Goal: Find specific page/section: Find specific page/section

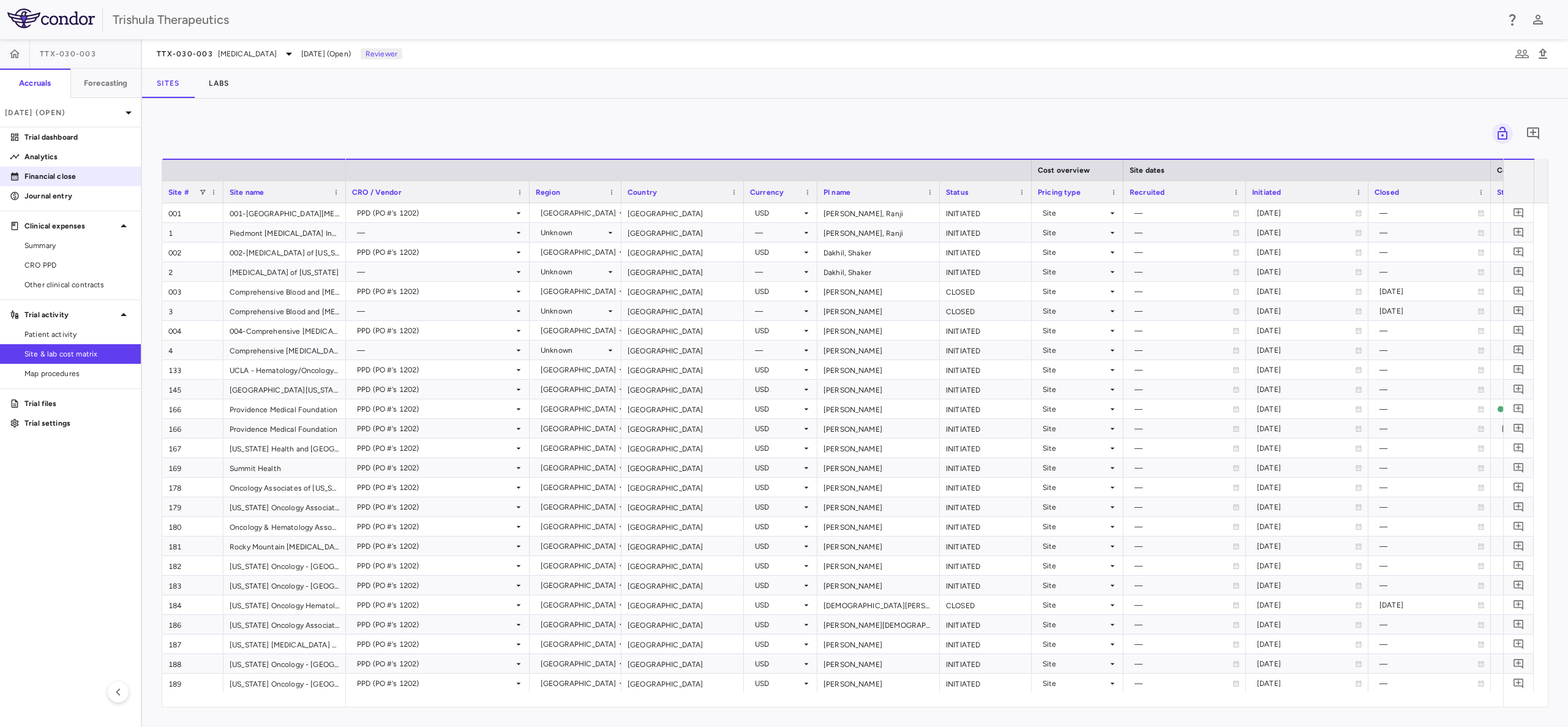
click at [65, 181] on p "Financial close" at bounding box center [78, 176] width 106 height 11
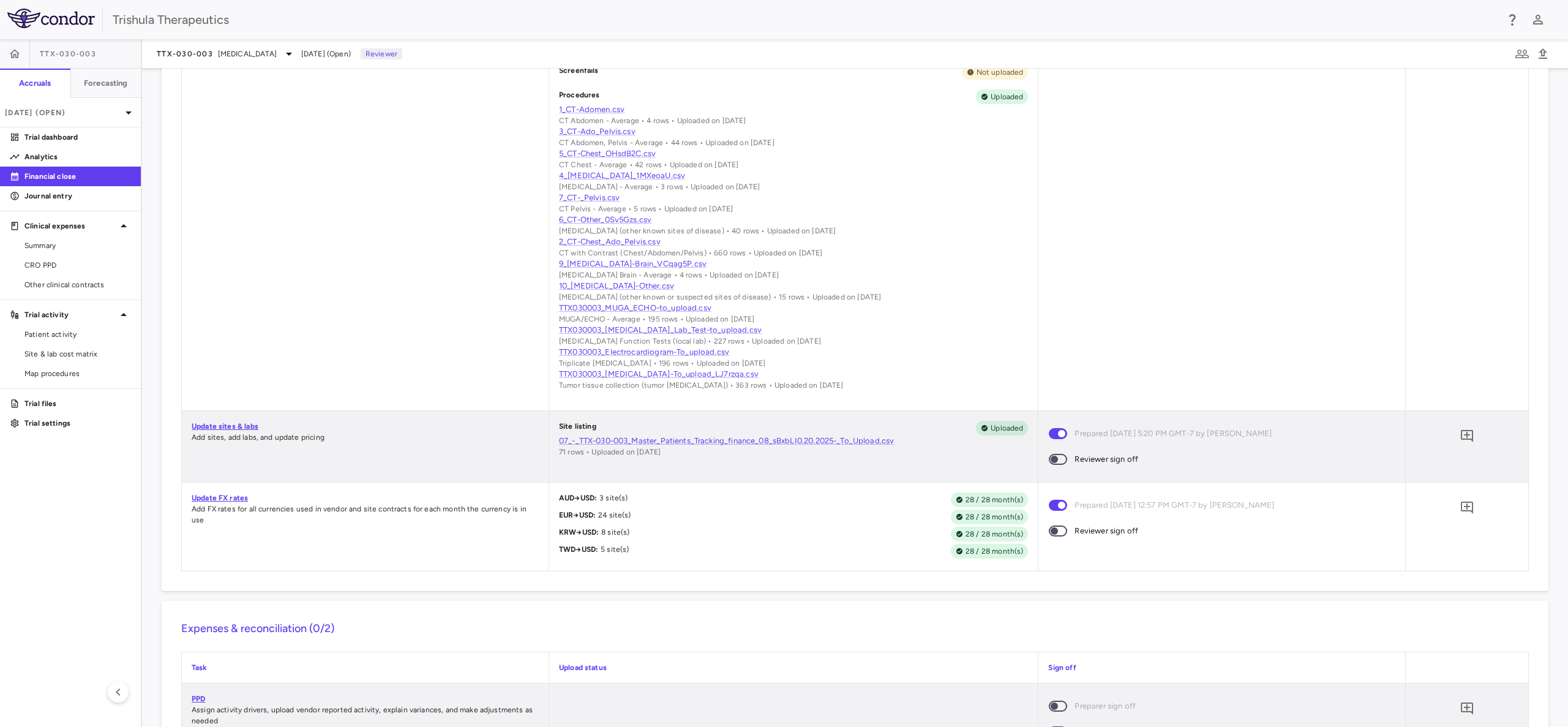
scroll to position [643, 0]
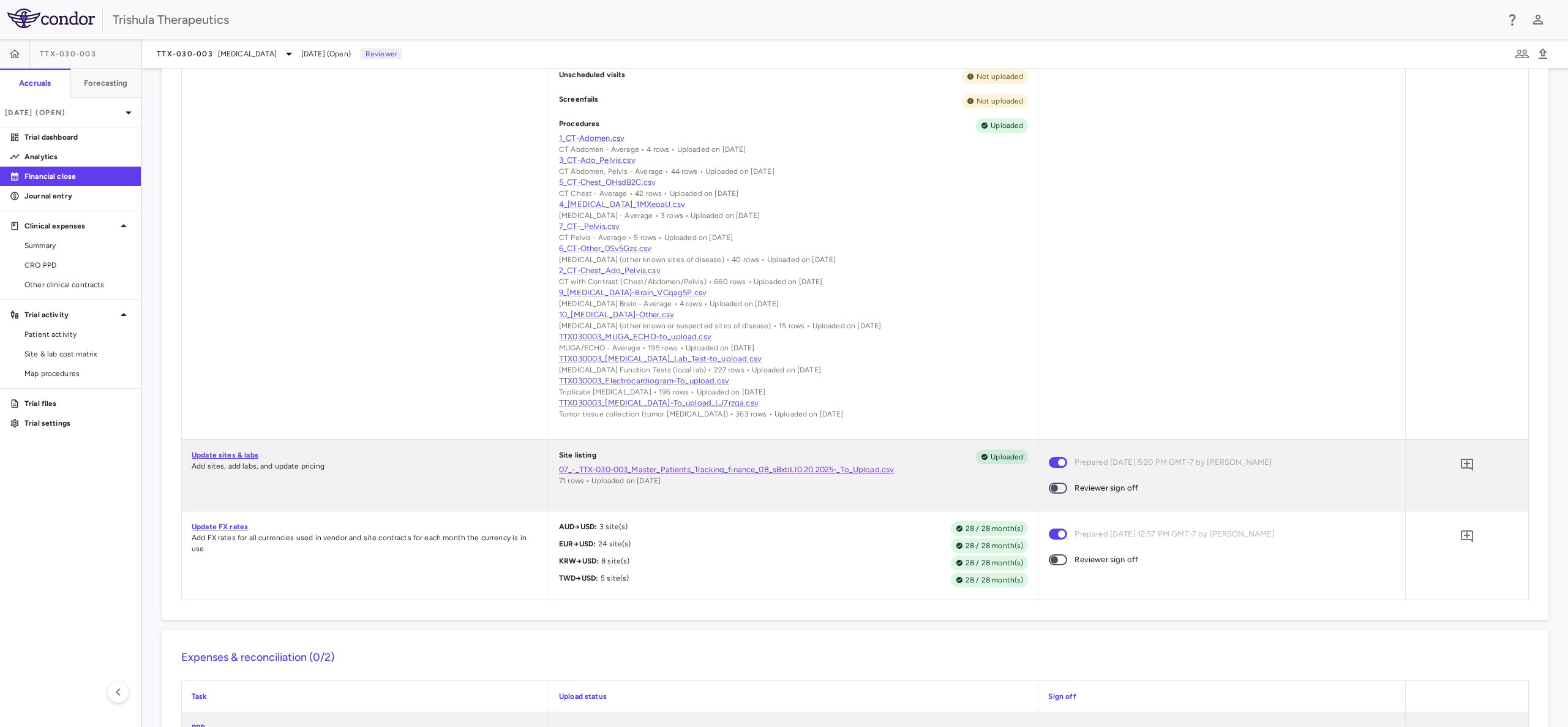
click at [685, 469] on link "07_-_TTX-030-003_Master_Patients_Tracking_finance_08_sBxbLI0.20.2025-_To_Upload…" at bounding box center [794, 469] width 470 height 11
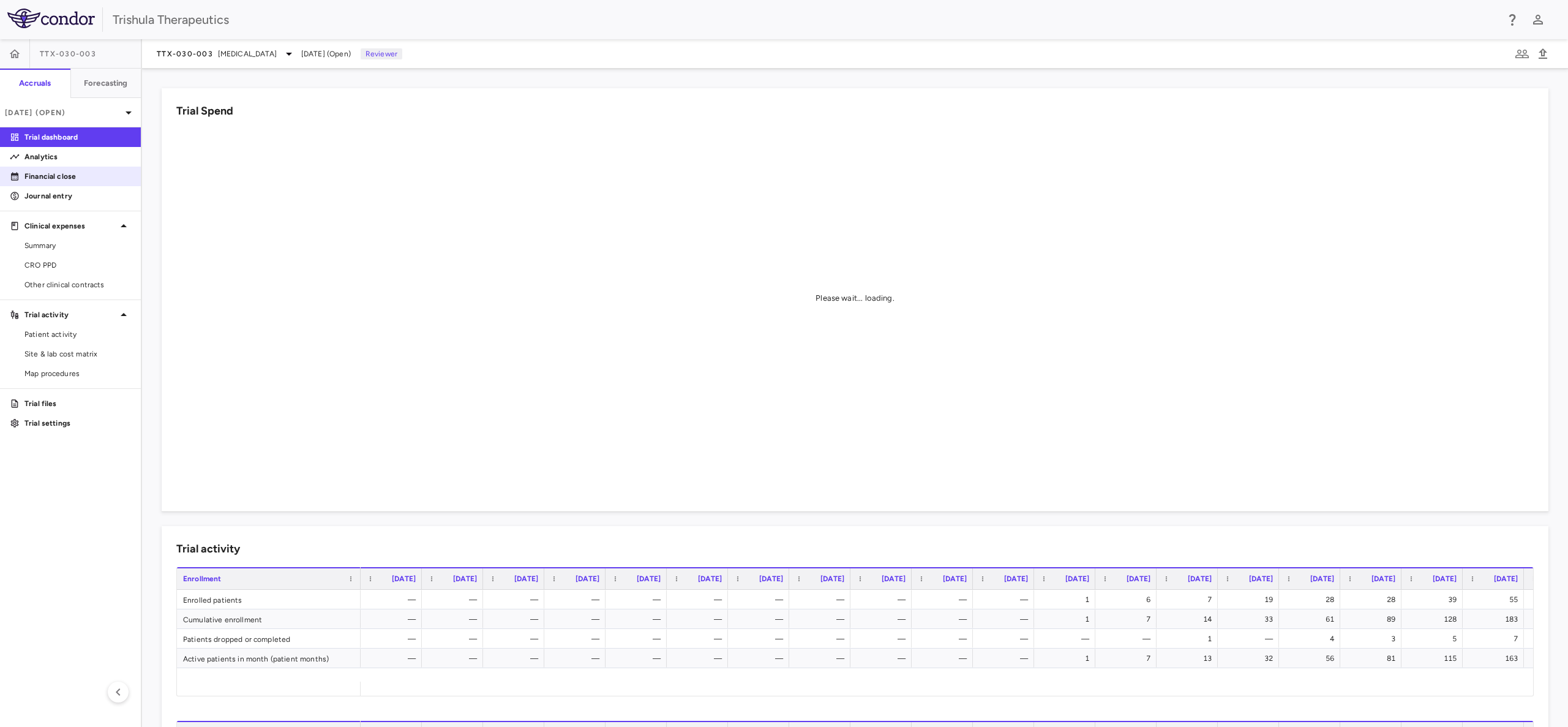
click at [89, 176] on p "Financial close" at bounding box center [78, 176] width 106 height 11
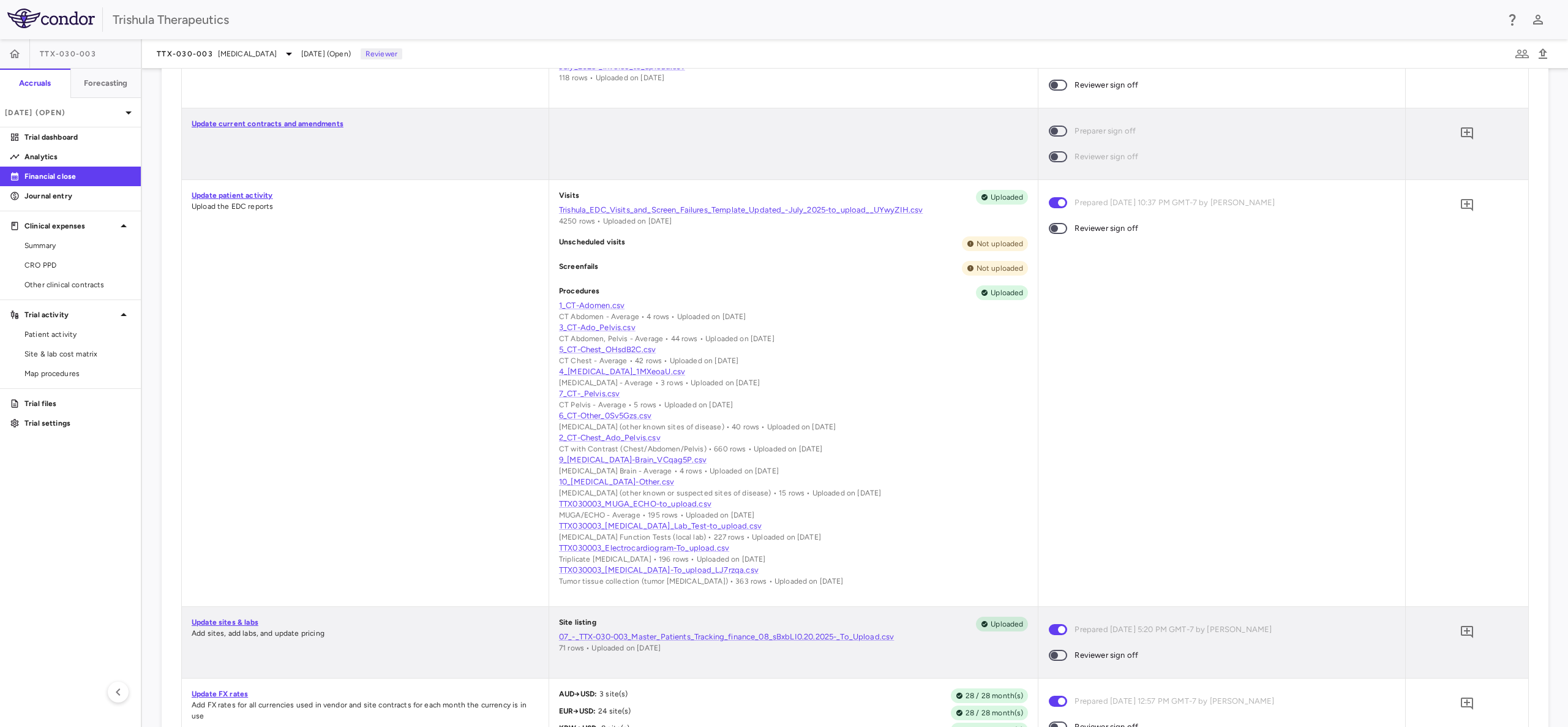
scroll to position [505, 0]
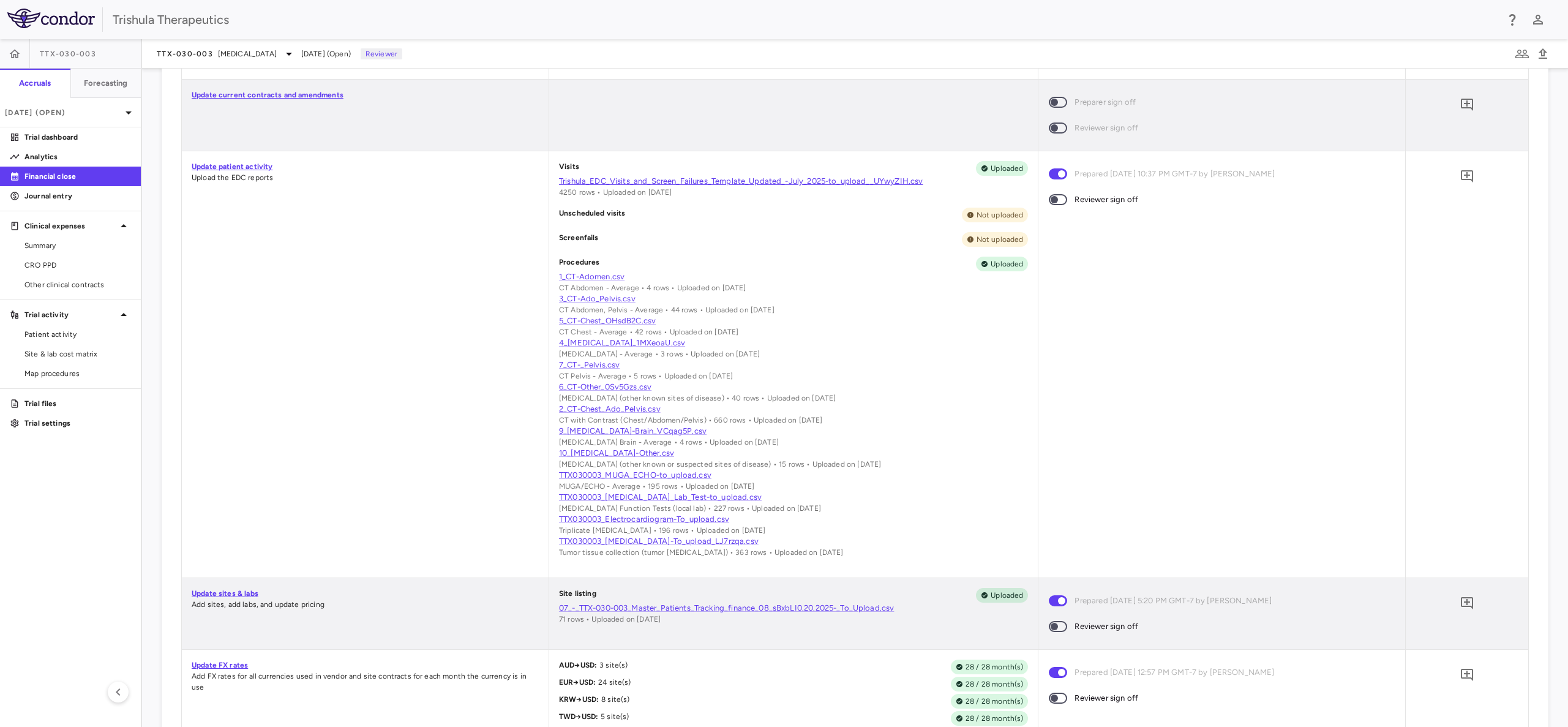
click at [719, 177] on link "Trishula_EDC_Visits_and_Screen_Failures_Template_Updated_-July_2025-to_upload__…" at bounding box center [794, 181] width 470 height 11
click at [43, 114] on p "[DATE] (Open)" at bounding box center [63, 112] width 116 height 11
click at [56, 197] on div "Jun 2025" at bounding box center [33, 202] width 45 height 15
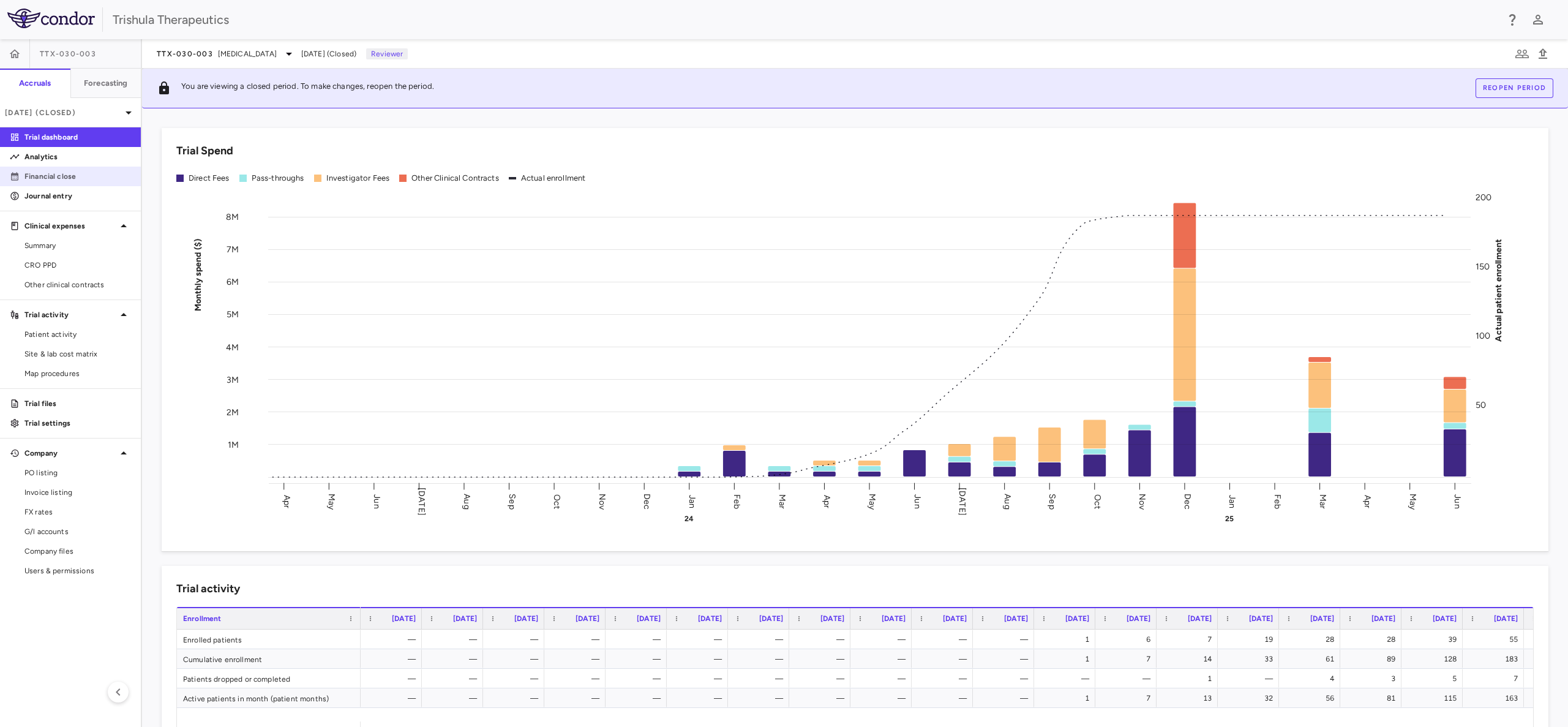
click at [69, 180] on p "Financial close" at bounding box center [78, 176] width 106 height 11
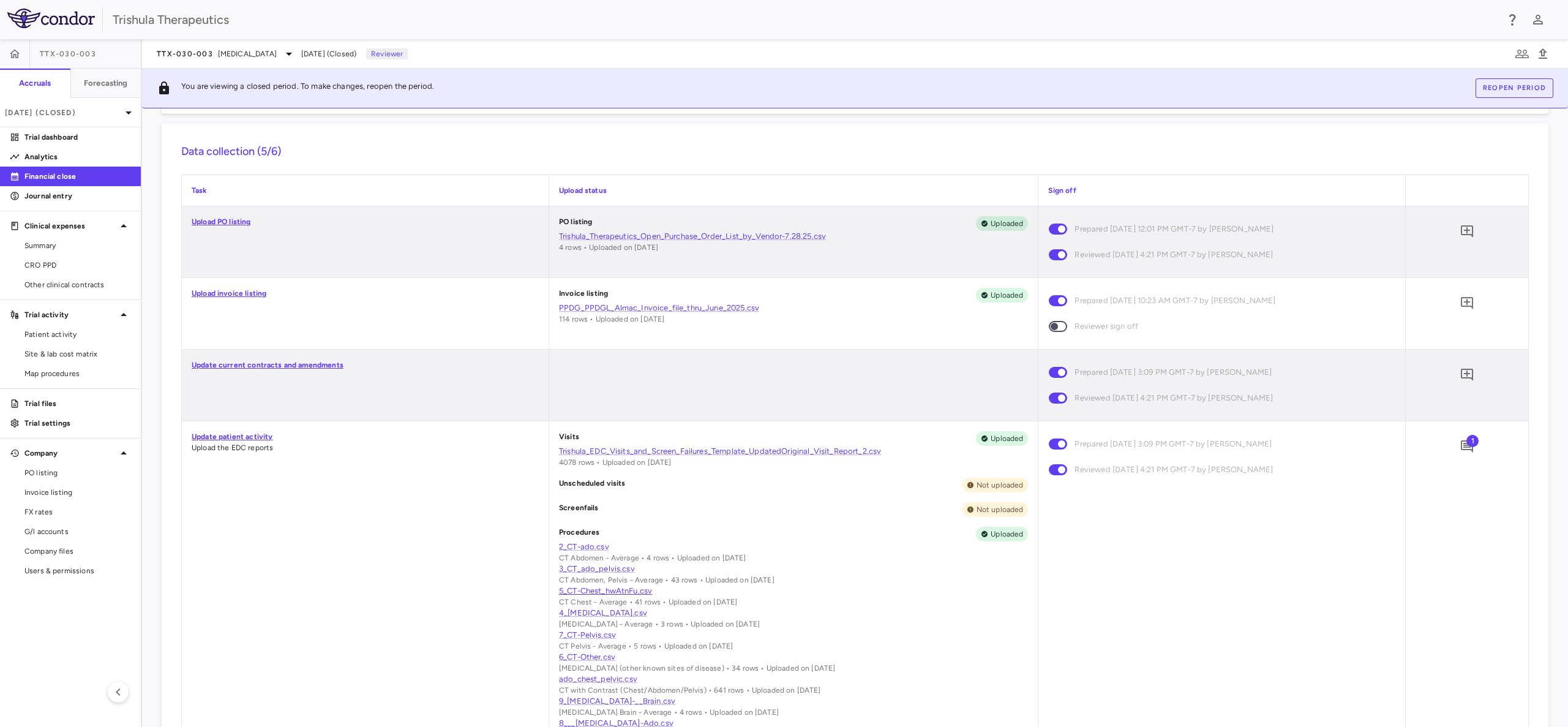
scroll to position [275, 0]
click at [657, 452] on link "Trishula_EDC_Visits_and_Screen_Failures_Template_UpdatedOriginal_Visit_Report_2…" at bounding box center [794, 449] width 470 height 11
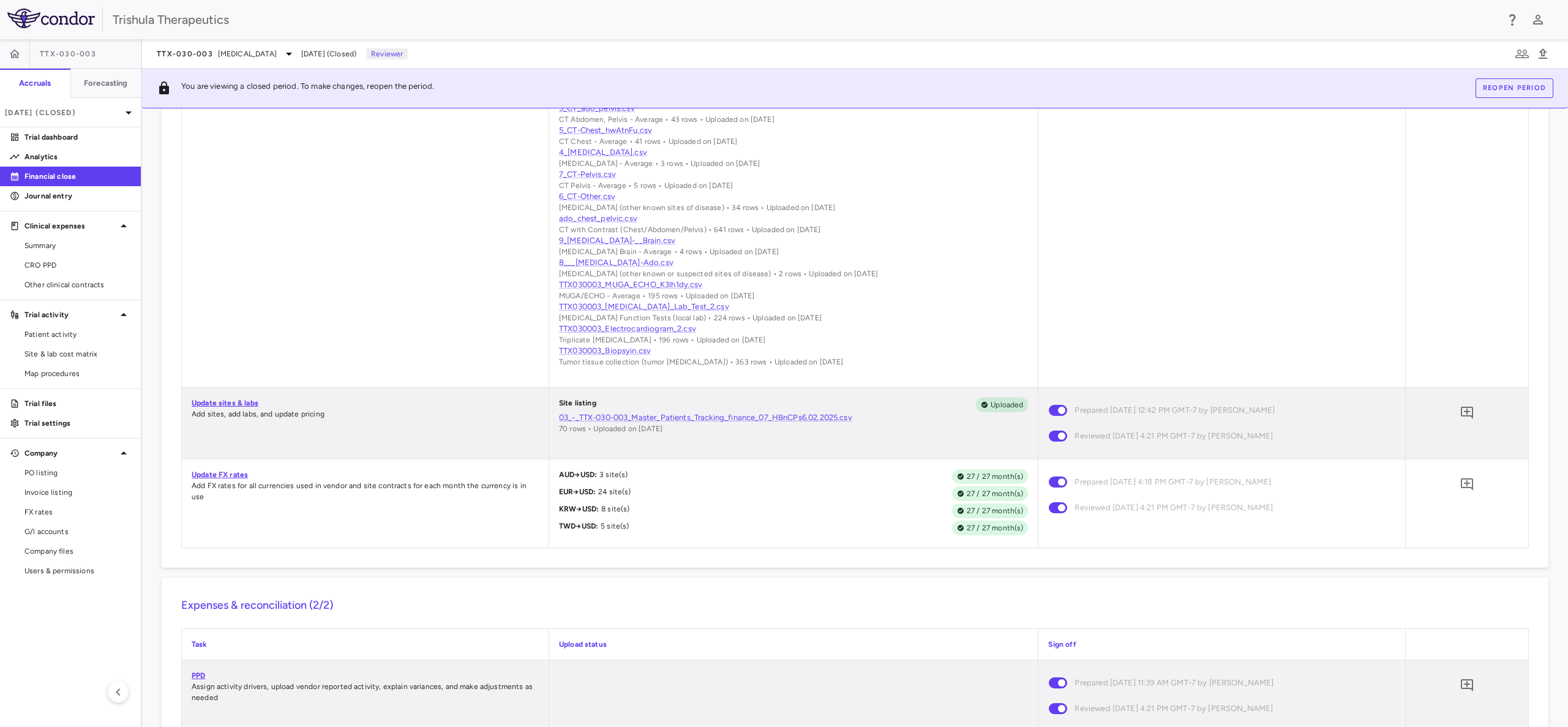
scroll to position [551, 0]
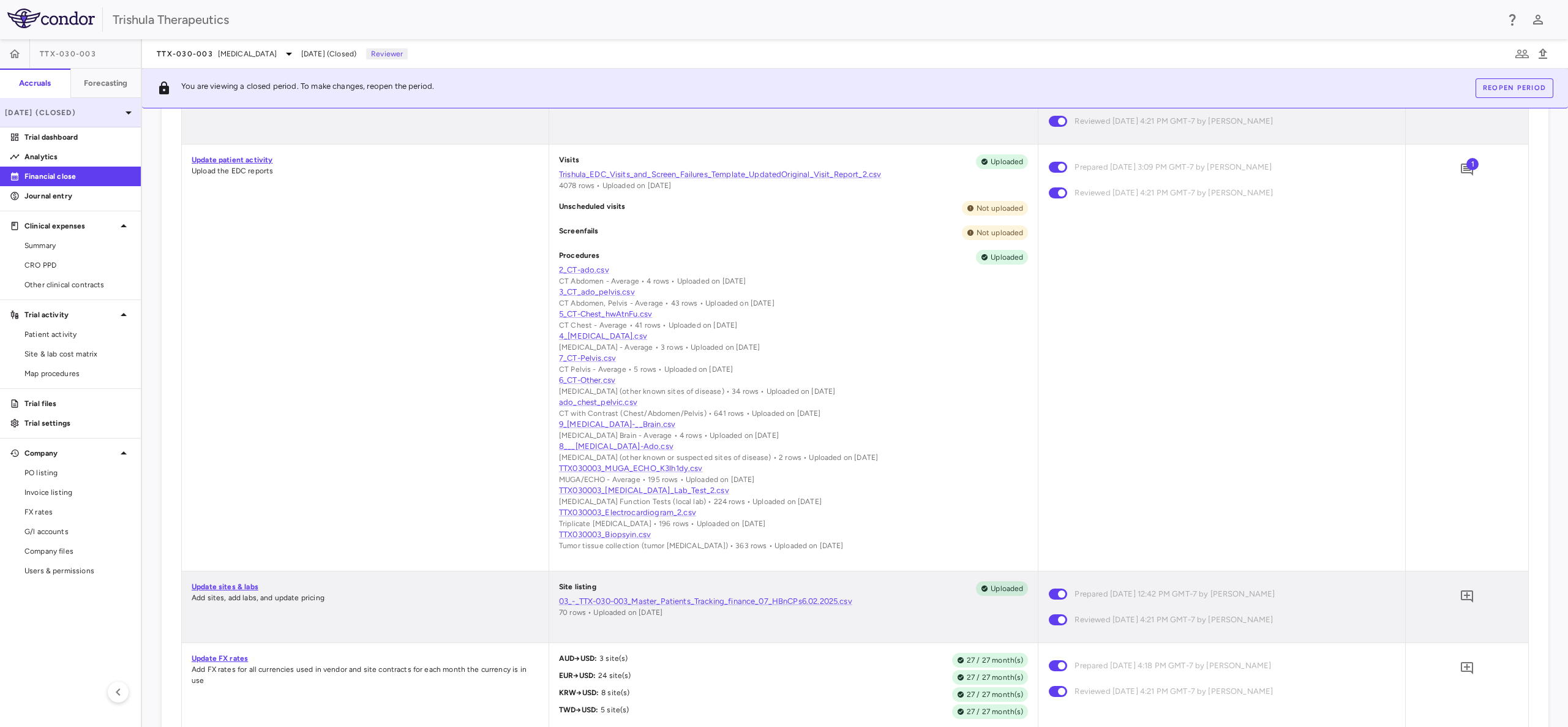
click at [62, 109] on p "Jun 2025 (Closed)" at bounding box center [63, 112] width 116 height 11
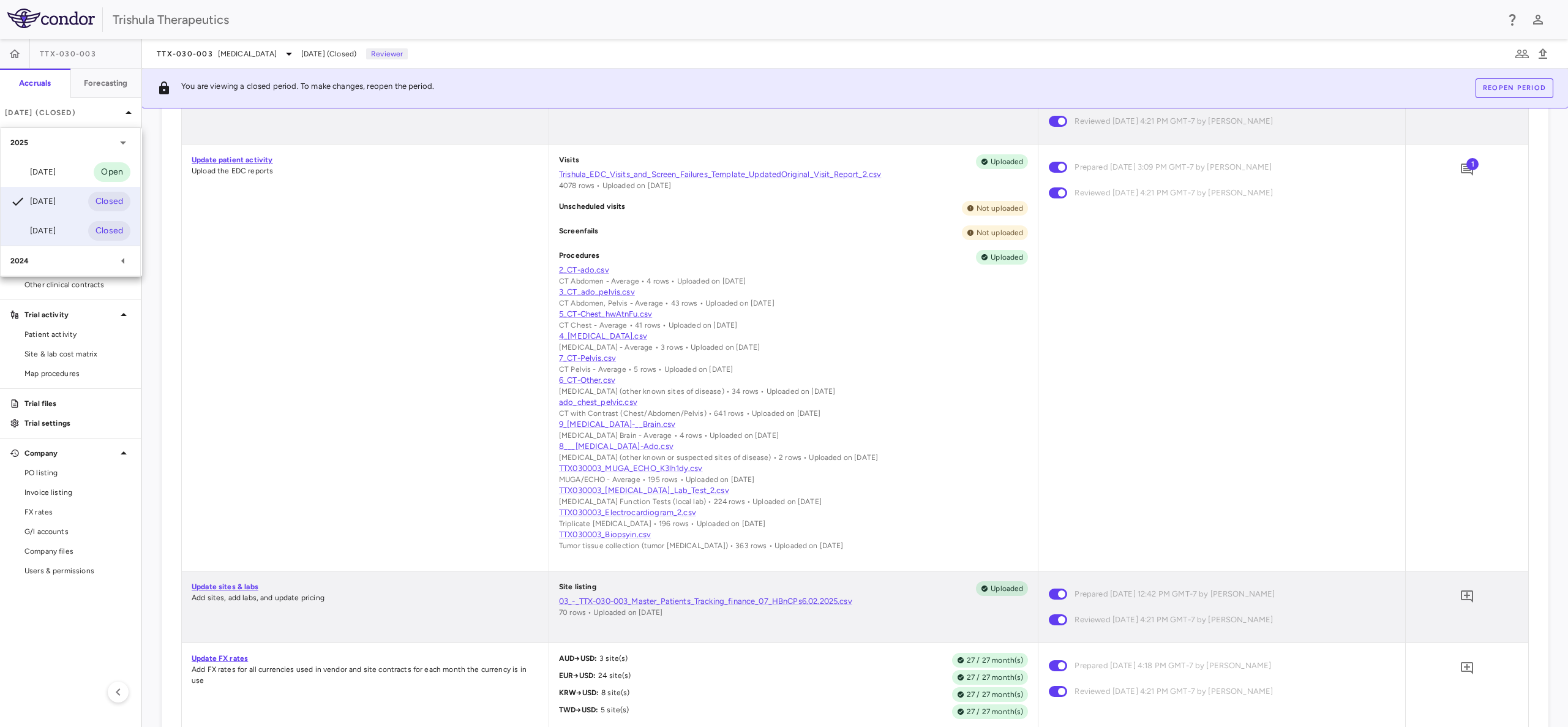
click at [50, 231] on div "Mar 2025" at bounding box center [33, 231] width 45 height 15
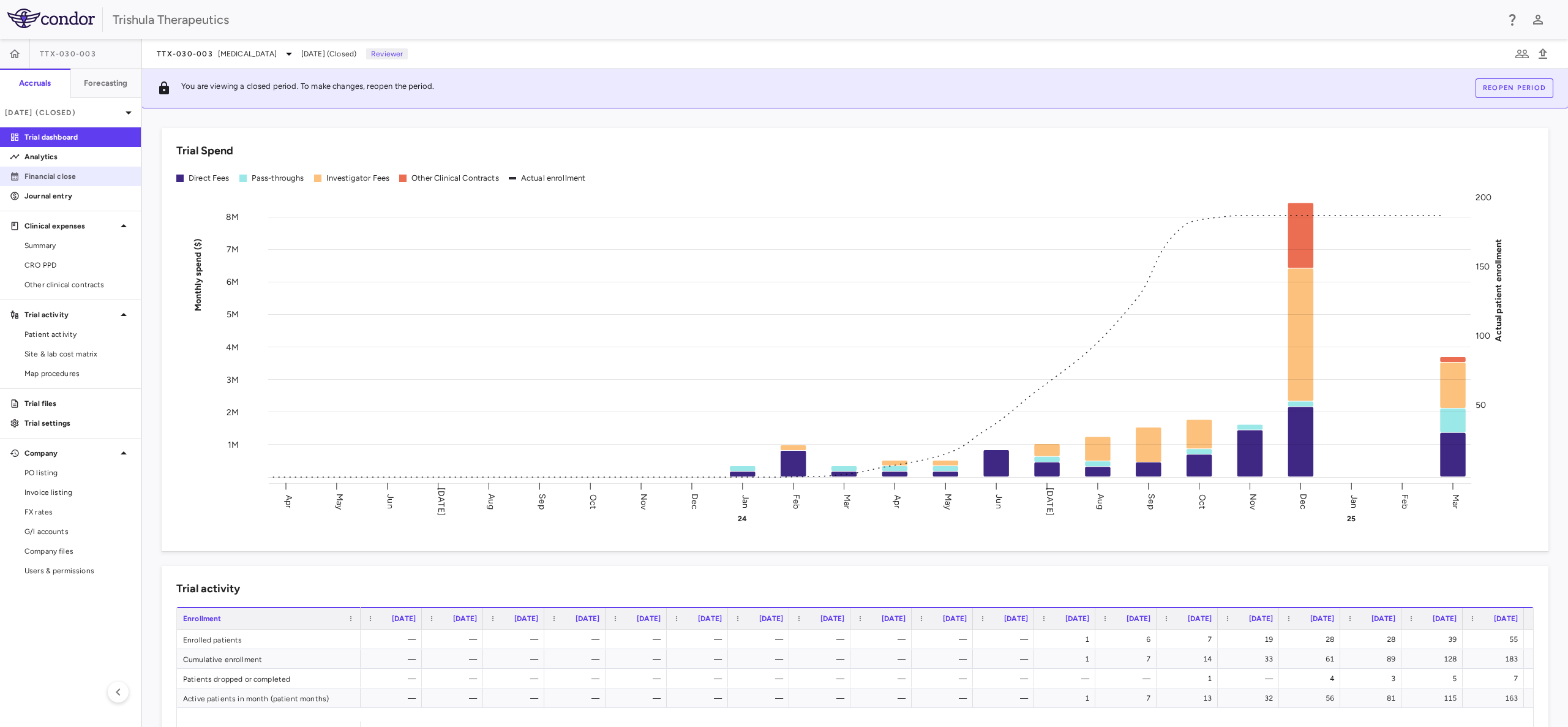
click at [56, 175] on p "Financial close" at bounding box center [78, 176] width 106 height 11
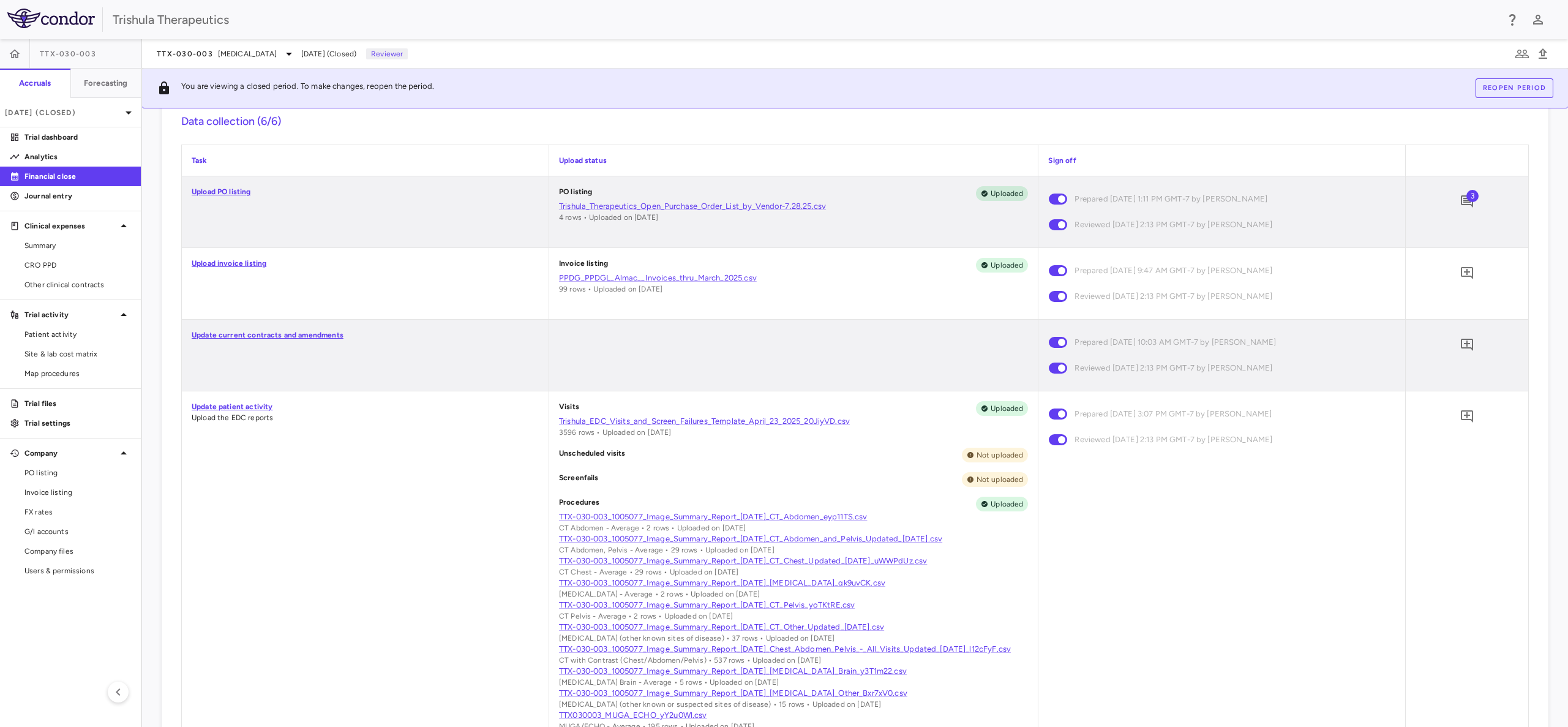
scroll to position [275, 0]
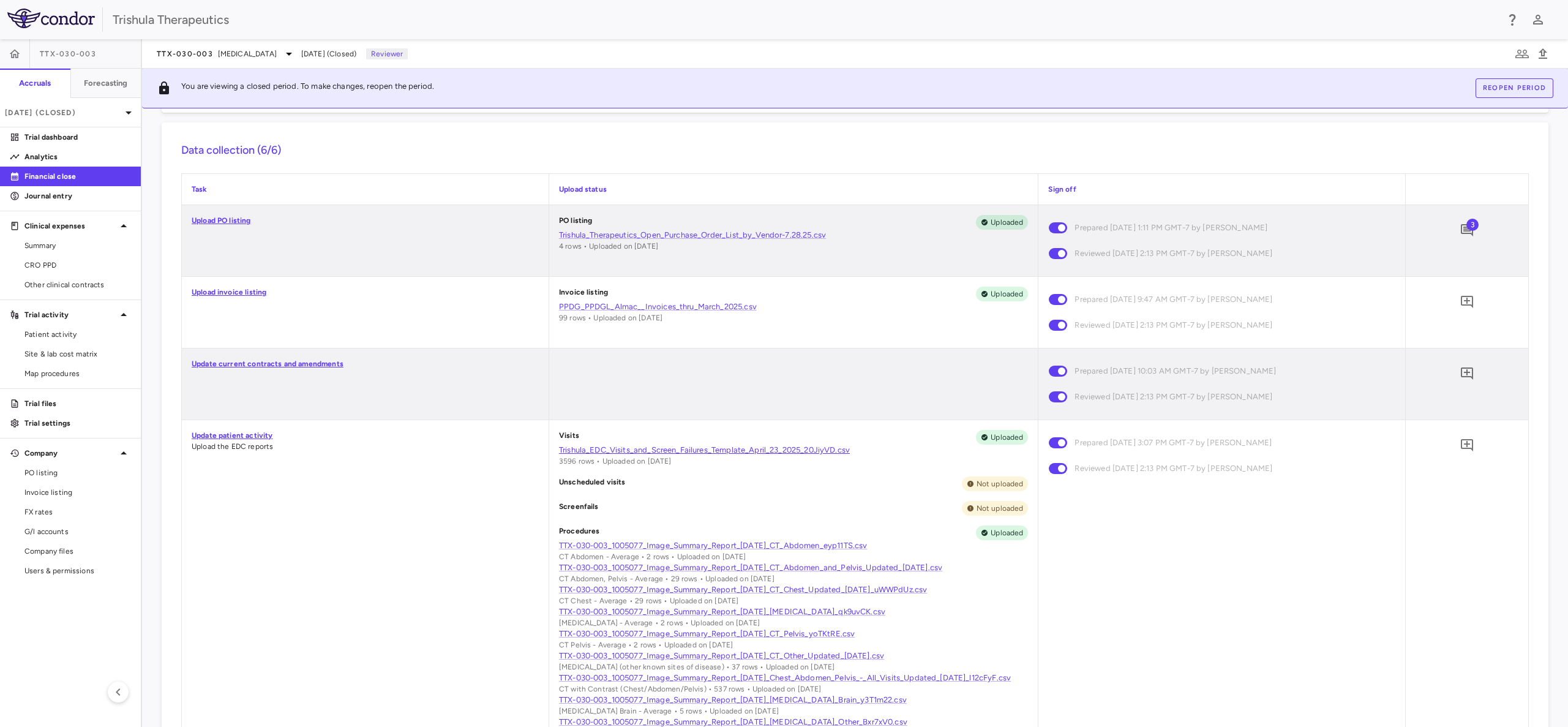
click at [695, 447] on link "Trishula_EDC_Visits_and_Screen_Failures_Template_April_23_2025_20JiyVD.csv" at bounding box center [794, 449] width 470 height 11
click at [1467, 224] on span "3" at bounding box center [1472, 225] width 12 height 12
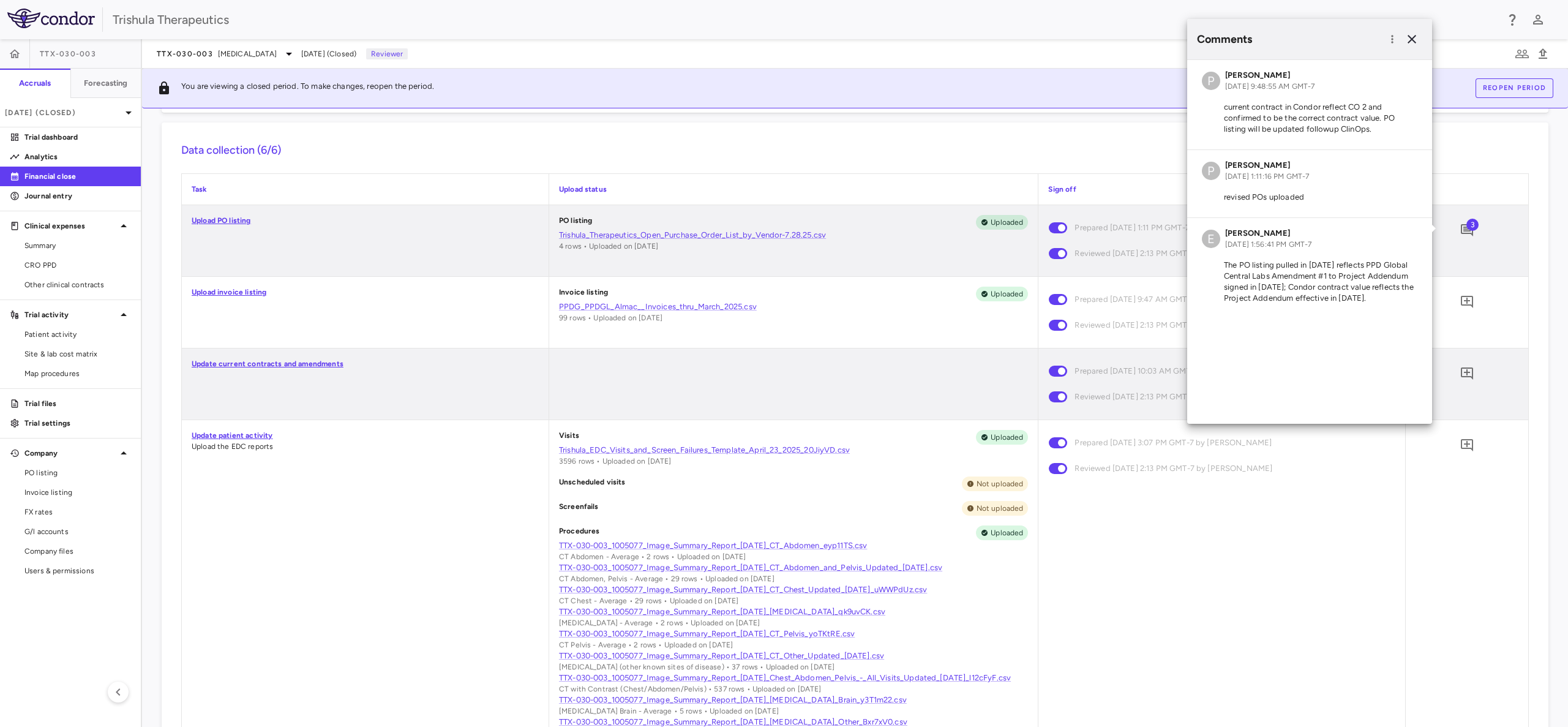
click at [662, 476] on div "Unscheduled visits Not uploaded" at bounding box center [794, 484] width 470 height 15
click at [872, 443] on div "Visits Uploaded" at bounding box center [794, 437] width 470 height 15
click at [60, 114] on p "Mar 2025 (Closed)" at bounding box center [63, 112] width 116 height 11
click at [51, 201] on div "Jun 2025" at bounding box center [33, 202] width 45 height 15
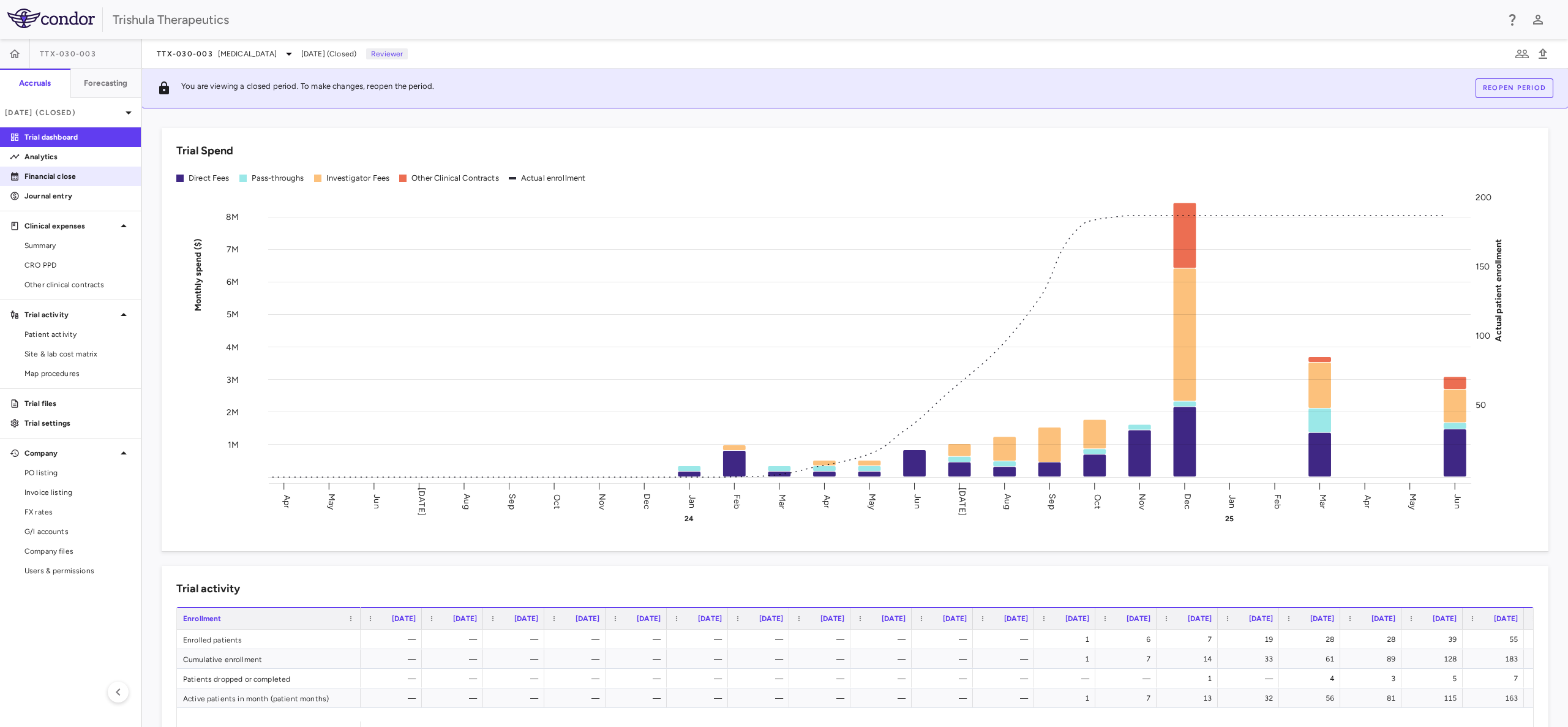
click at [52, 180] on p "Financial close" at bounding box center [78, 176] width 106 height 11
